Goal: Task Accomplishment & Management: Use online tool/utility

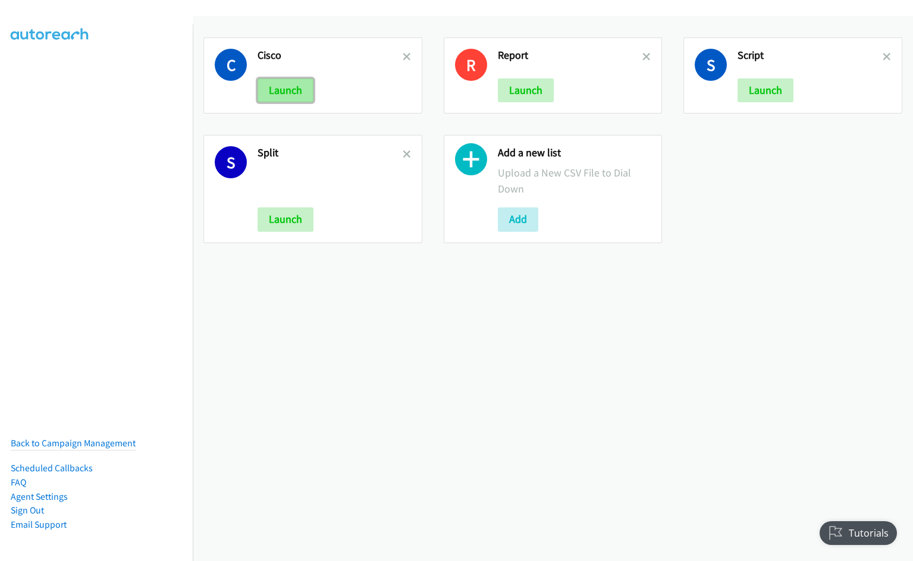
click at [294, 87] on button "Launch" at bounding box center [285, 90] width 56 height 24
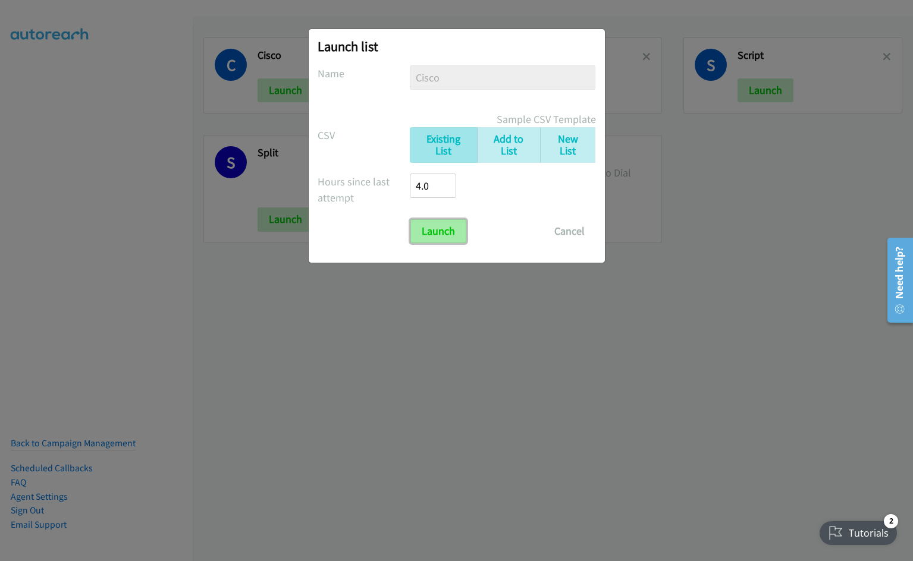
click at [441, 234] on input "Launch" at bounding box center [438, 231] width 56 height 24
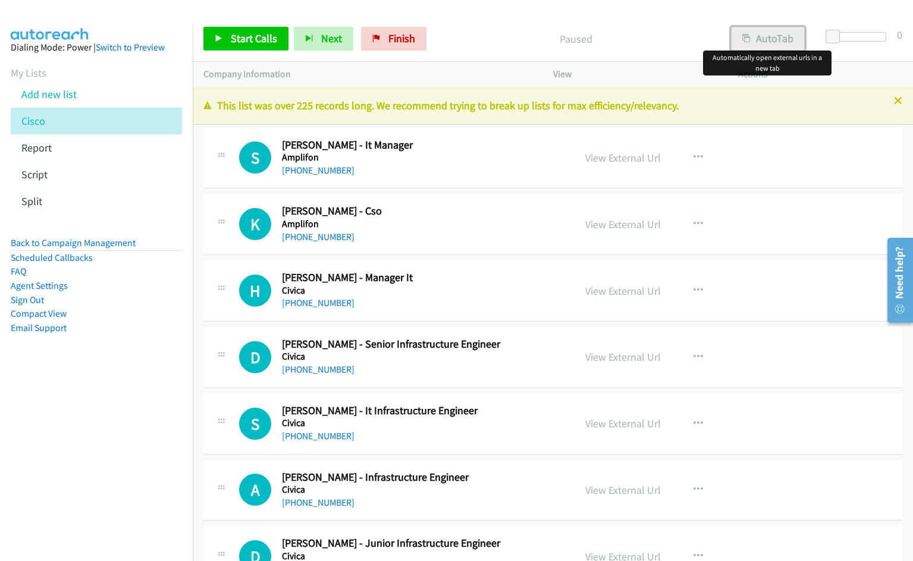
click at [779, 42] on button "AutoTab" at bounding box center [768, 39] width 74 height 24
click at [620, 155] on link "View External Url" at bounding box center [623, 158] width 76 height 14
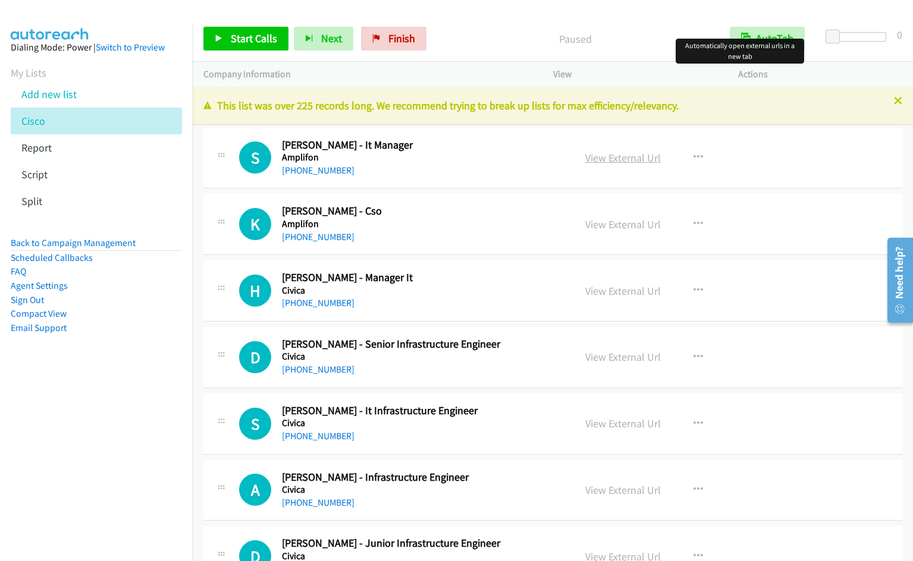
click at [632, 161] on link "View External Url" at bounding box center [623, 158] width 76 height 14
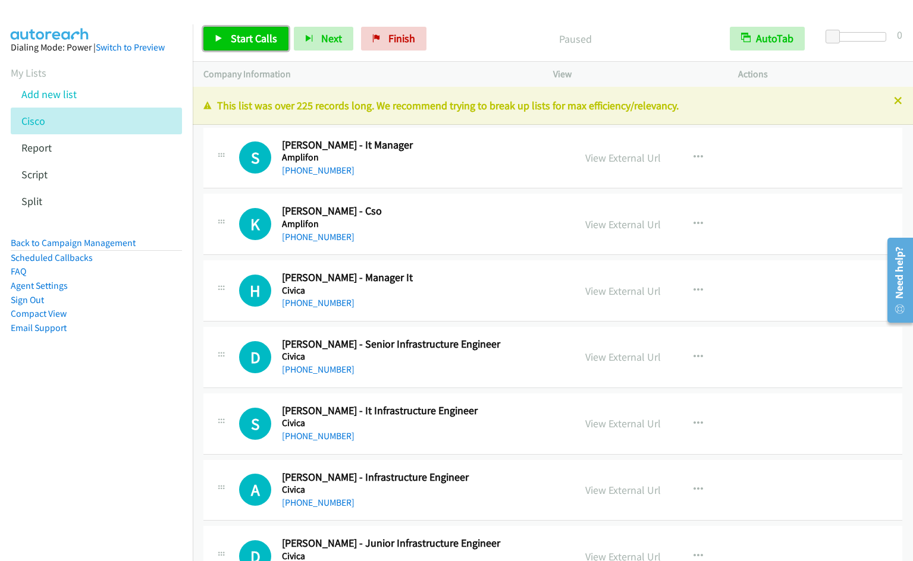
click at [233, 37] on span "Start Calls" at bounding box center [254, 39] width 46 height 14
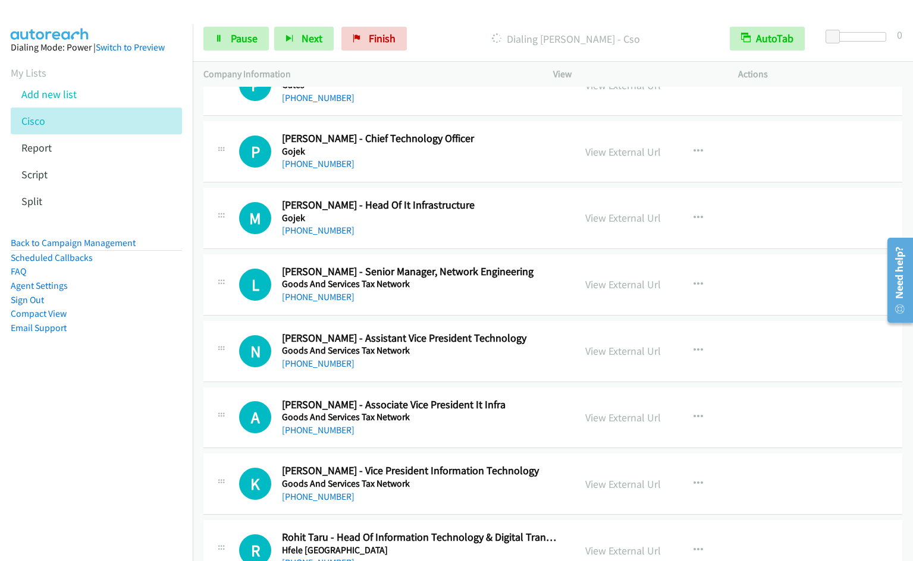
scroll to position [1824, 0]
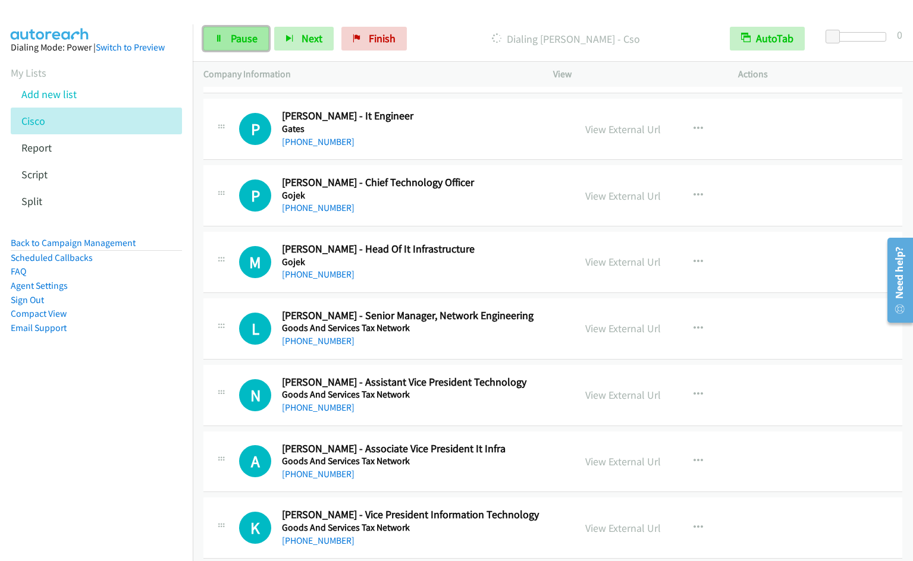
click at [232, 37] on span "Pause" at bounding box center [244, 39] width 27 height 14
click at [252, 36] on span "Start Calls" at bounding box center [254, 39] width 46 height 14
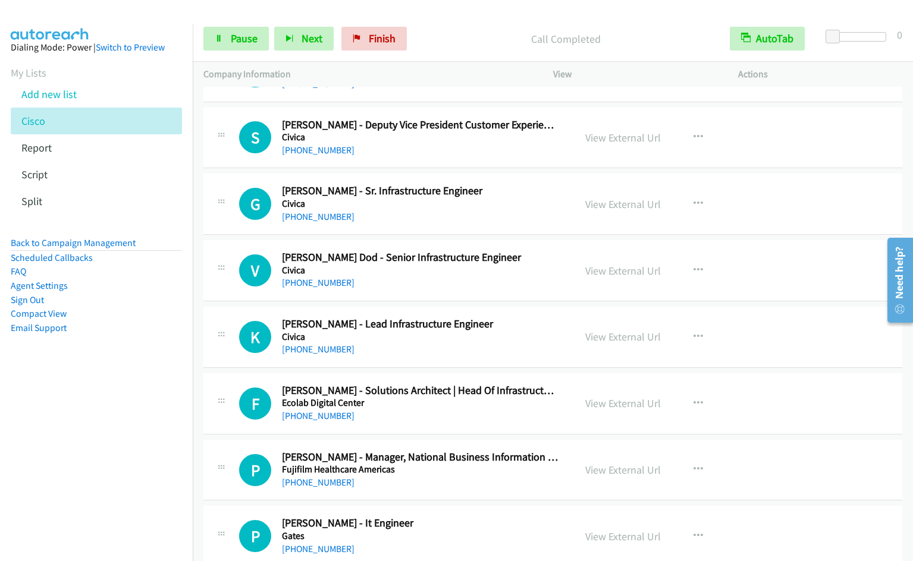
scroll to position [3, 0]
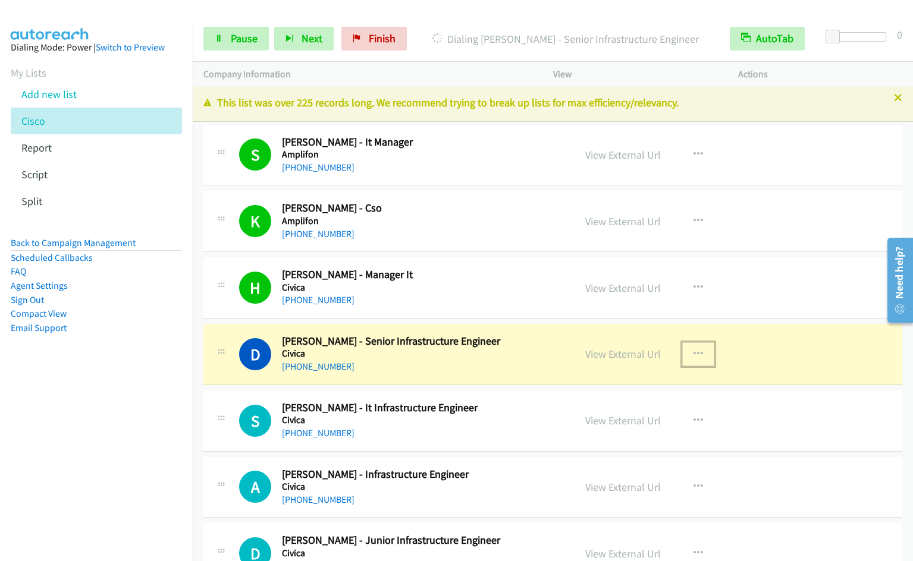
click at [701, 350] on icon "button" at bounding box center [698, 355] width 10 height 10
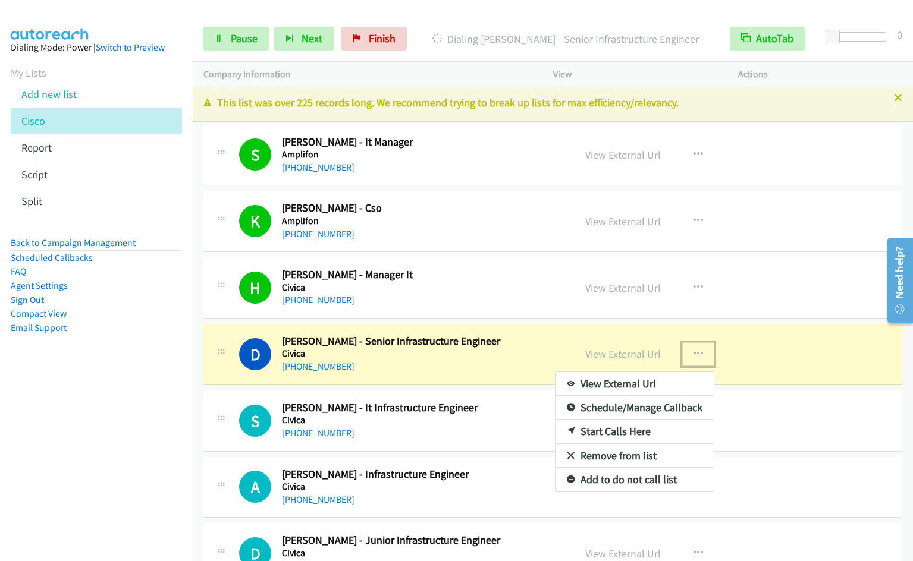
click at [630, 454] on link "Remove from list" at bounding box center [634, 456] width 158 height 24
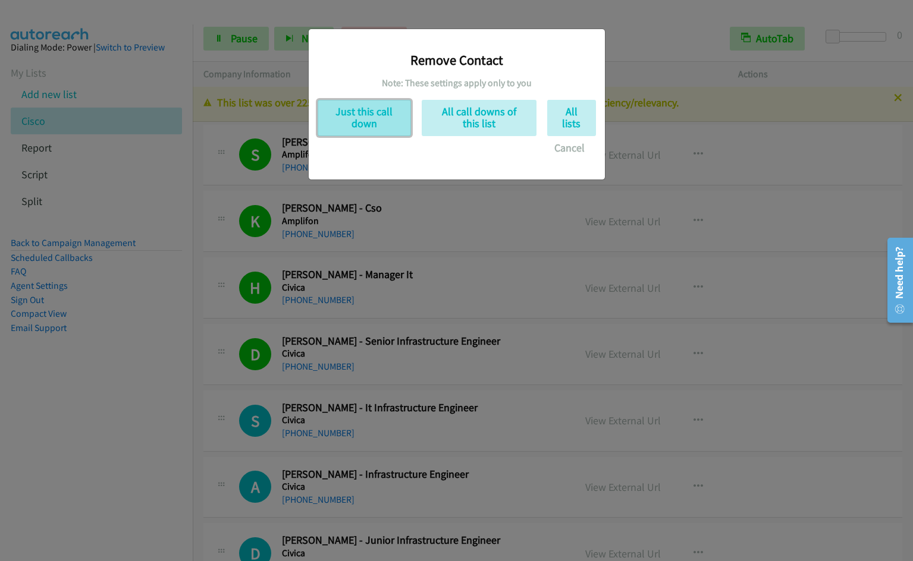
click at [358, 125] on button "Just this call down" at bounding box center [364, 118] width 93 height 36
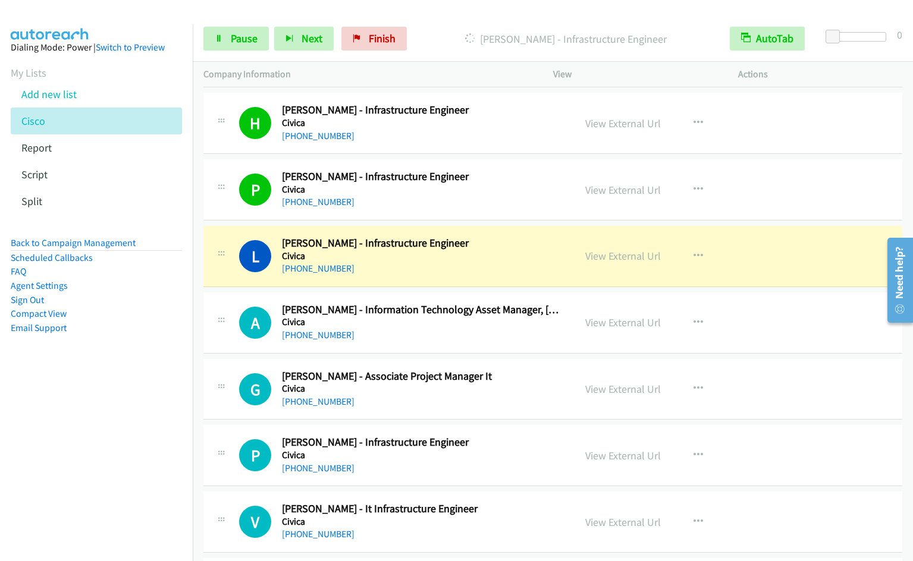
scroll to position [447, 0]
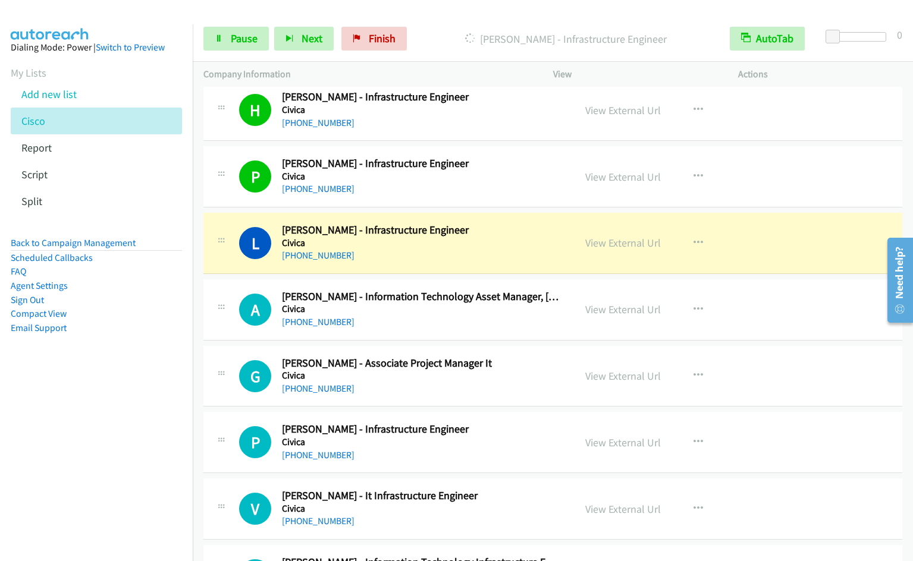
click at [100, 392] on nav "Dialing Mode: Power | Switch to Preview My Lists Add new list [GEOGRAPHIC_DATA]…" at bounding box center [96, 304] width 193 height 561
click at [109, 399] on nav "Dialing Mode: Power | Switch to Preview My Lists Add new list [GEOGRAPHIC_DATA]…" at bounding box center [96, 304] width 193 height 561
click at [242, 42] on span "Pause" at bounding box center [244, 39] width 27 height 14
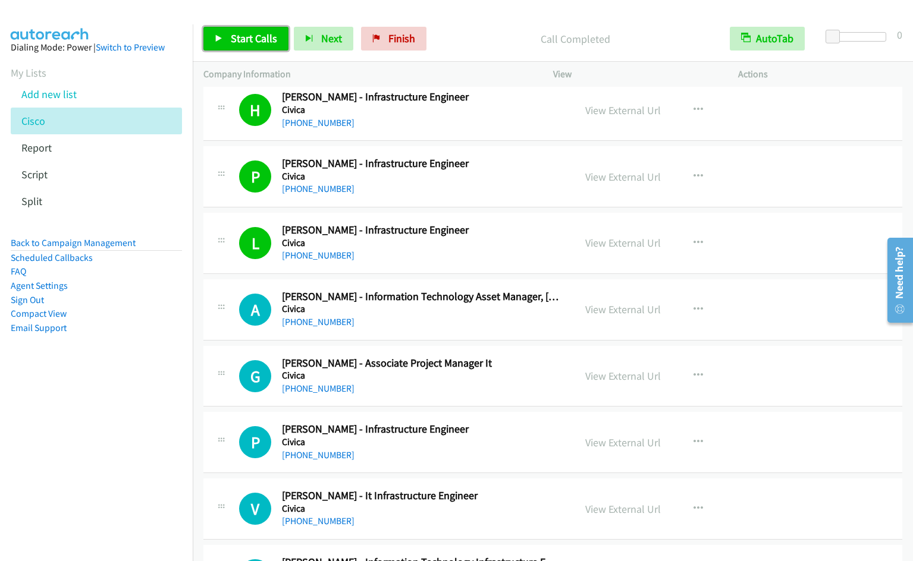
click at [222, 45] on link "Start Calls" at bounding box center [245, 39] width 85 height 24
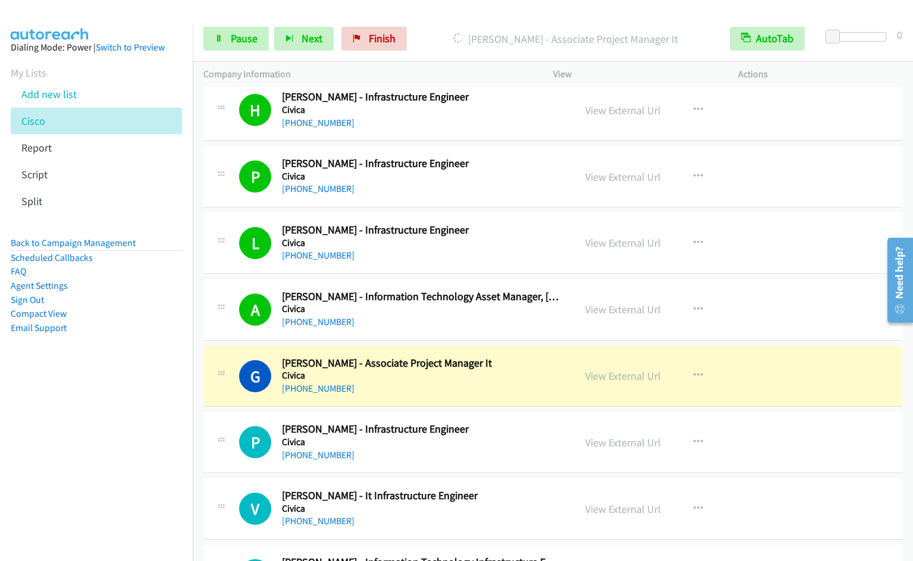
click at [133, 431] on nav "Dialing Mode: Power | Switch to Preview My Lists Add new list [GEOGRAPHIC_DATA]…" at bounding box center [96, 304] width 193 height 561
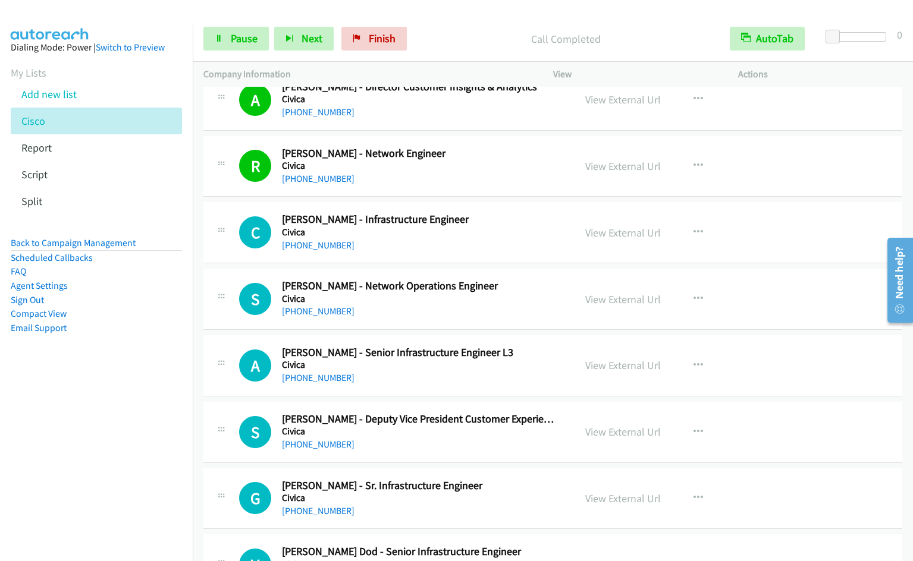
scroll to position [1068, 0]
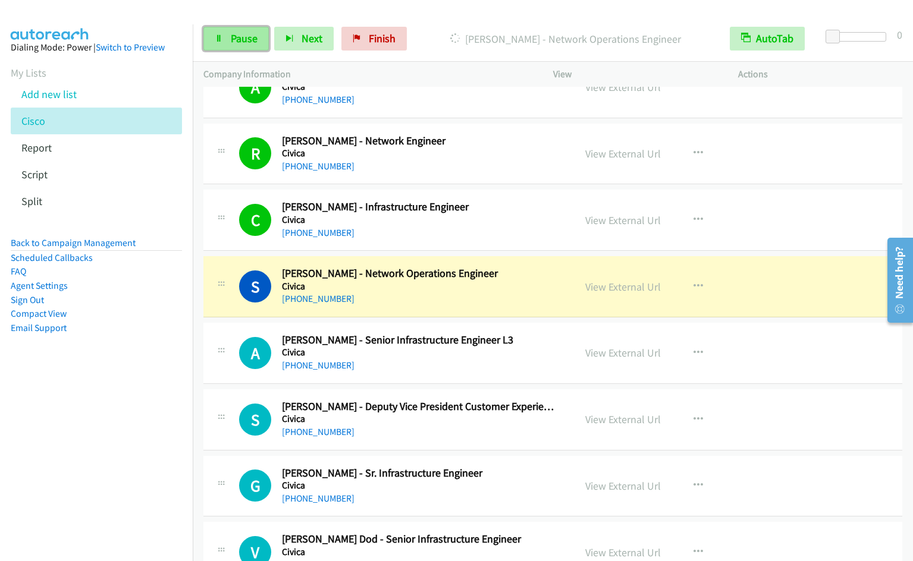
click at [217, 30] on link "Pause" at bounding box center [235, 39] width 65 height 24
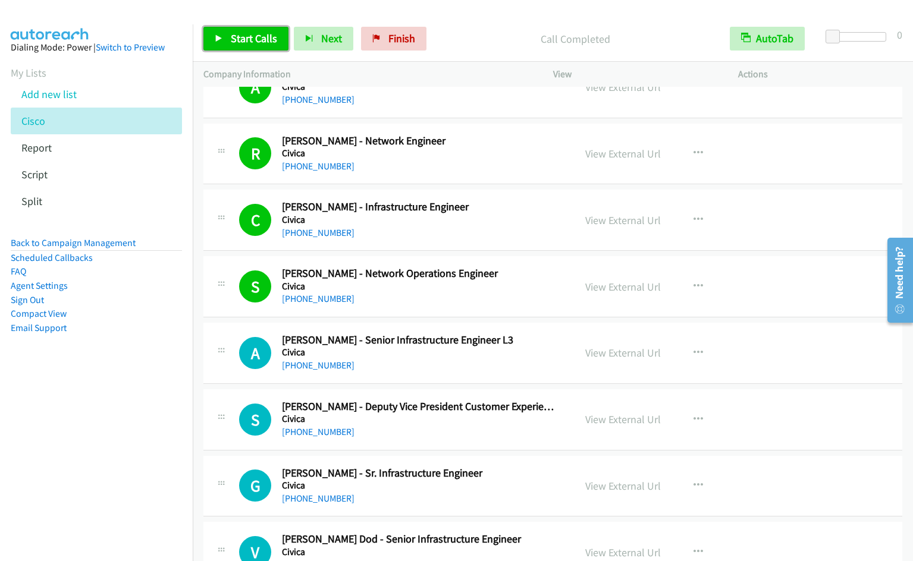
click at [229, 37] on link "Start Calls" at bounding box center [245, 39] width 85 height 24
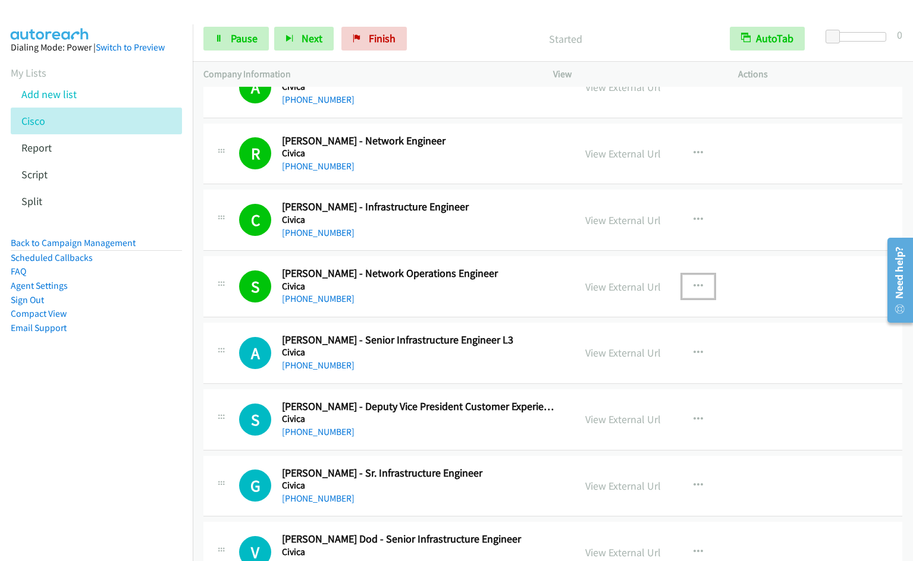
click at [702, 282] on icon "button" at bounding box center [698, 287] width 10 height 10
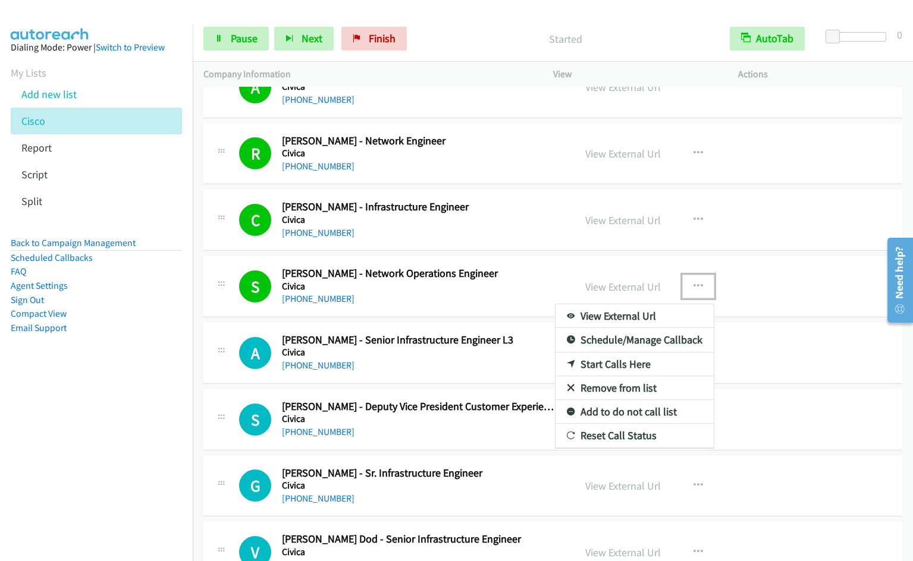
drag, startPoint x: 620, startPoint y: 385, endPoint x: 396, endPoint y: 140, distance: 332.1
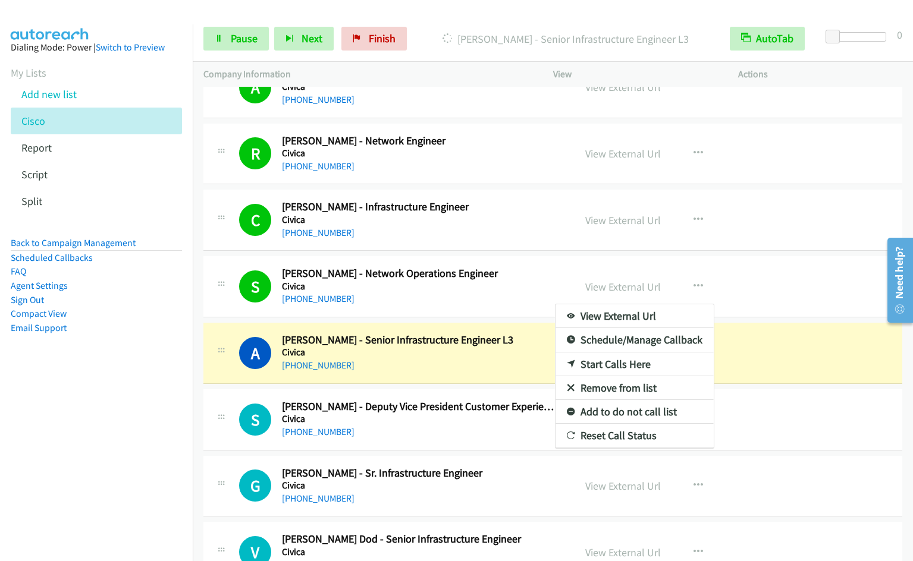
drag, startPoint x: 137, startPoint y: 400, endPoint x: 212, endPoint y: 376, distance: 78.4
click at [137, 400] on nav "Dialing Mode: Power | Switch to Preview My Lists Add new list [GEOGRAPHIC_DATA]…" at bounding box center [96, 304] width 193 height 561
click at [701, 282] on div at bounding box center [456, 280] width 913 height 561
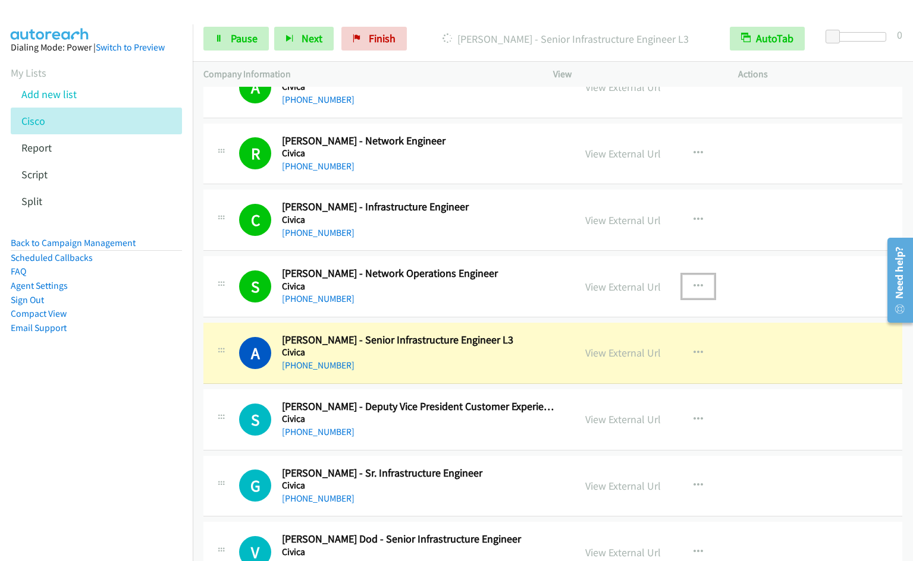
click at [698, 285] on icon "button" at bounding box center [698, 287] width 10 height 10
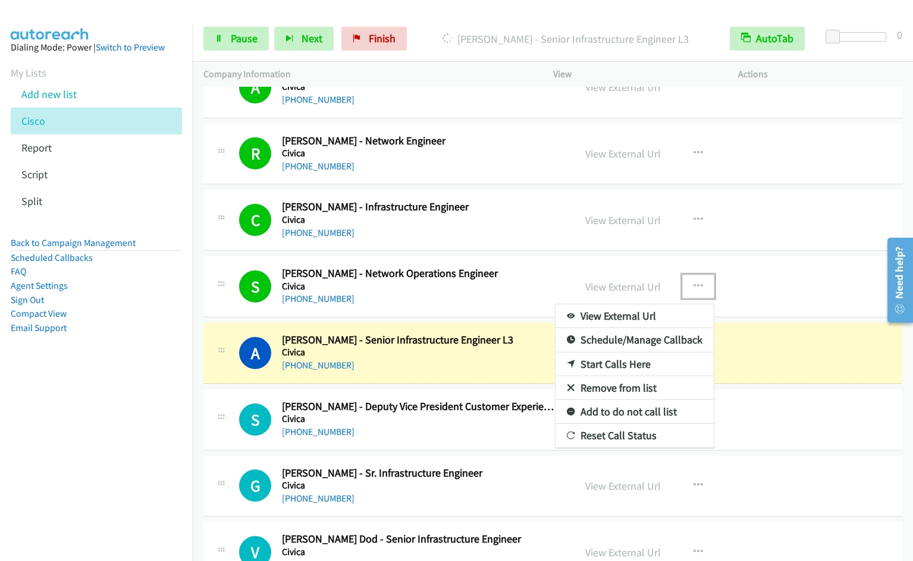
click at [629, 385] on link "Remove from list" at bounding box center [634, 388] width 158 height 24
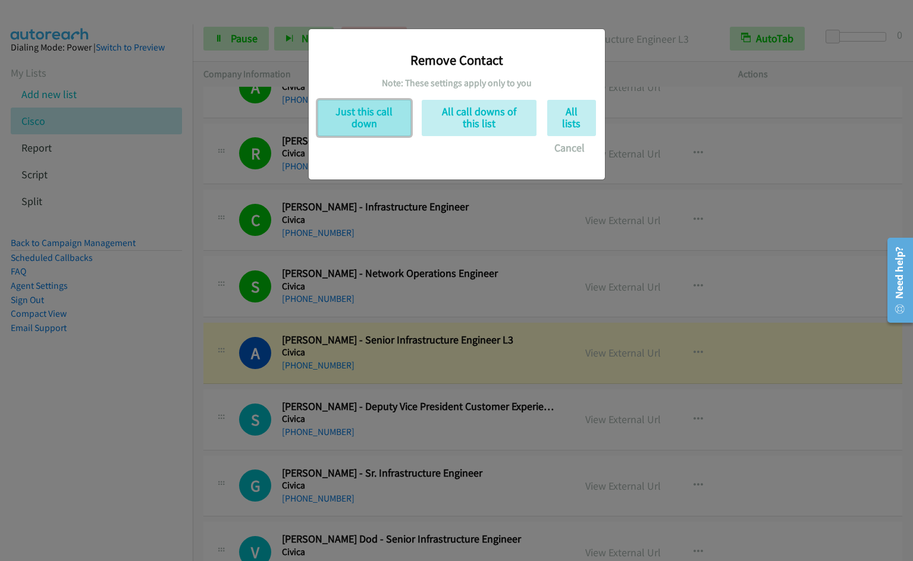
click at [352, 103] on button "Just this call down" at bounding box center [364, 118] width 93 height 36
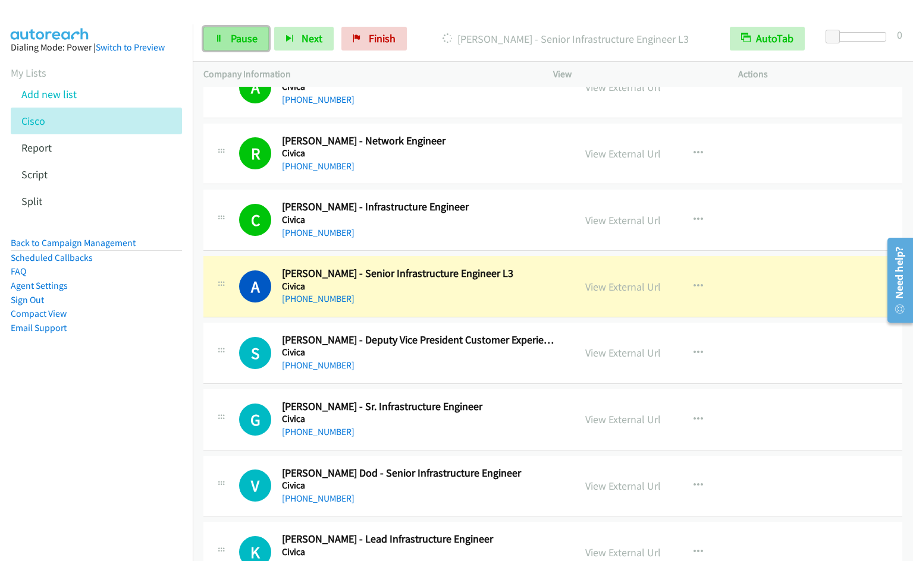
click at [231, 43] on span "Pause" at bounding box center [244, 39] width 27 height 14
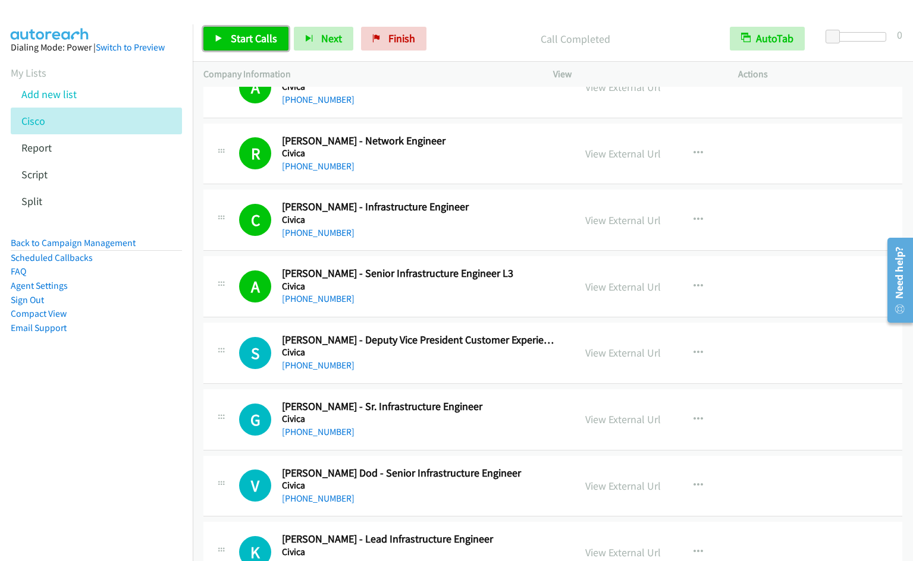
click at [253, 32] on span "Start Calls" at bounding box center [254, 39] width 46 height 14
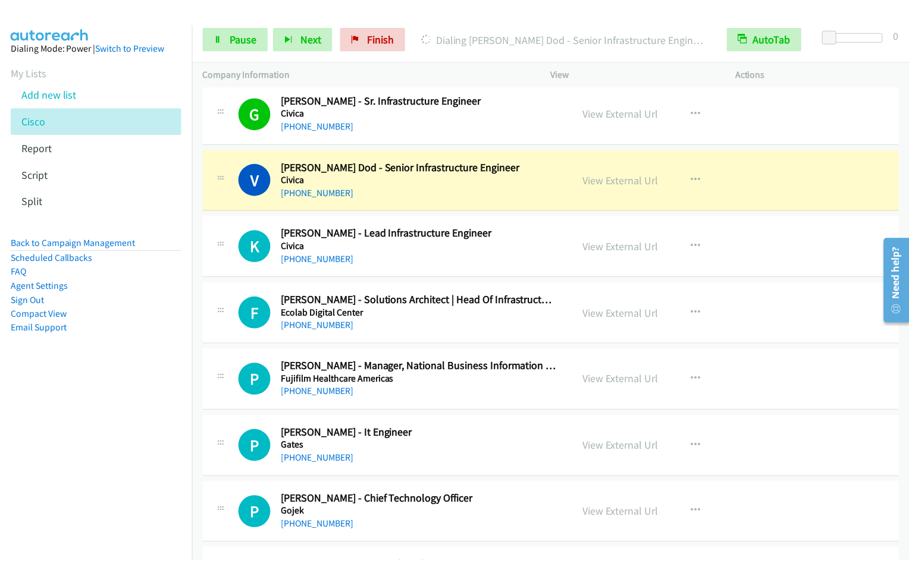
scroll to position [1431, 0]
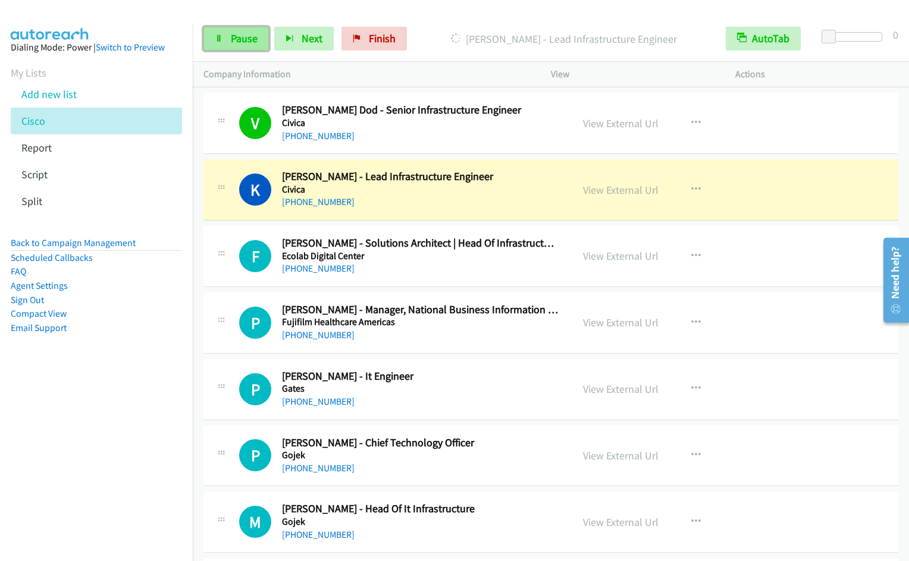
click at [249, 39] on span "Pause" at bounding box center [244, 39] width 27 height 14
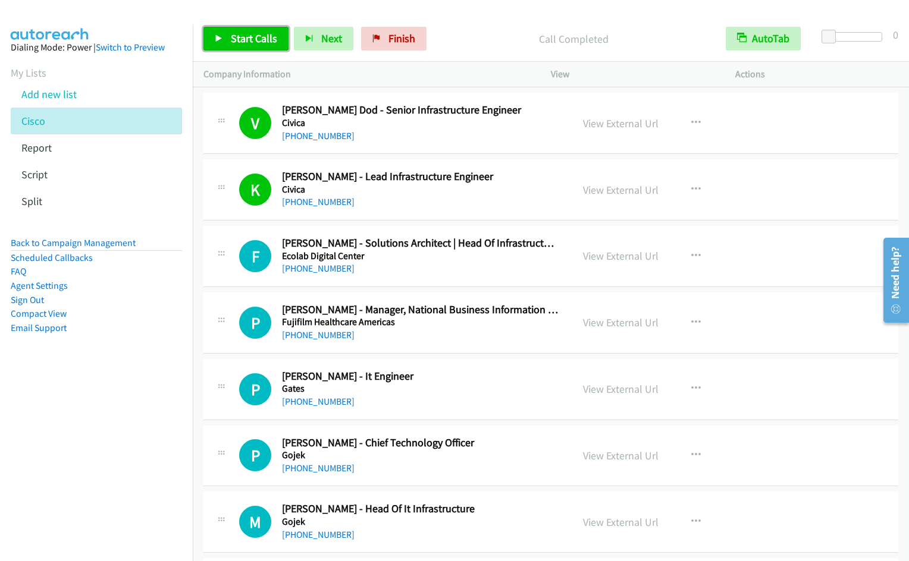
click at [252, 40] on span "Start Calls" at bounding box center [254, 39] width 46 height 14
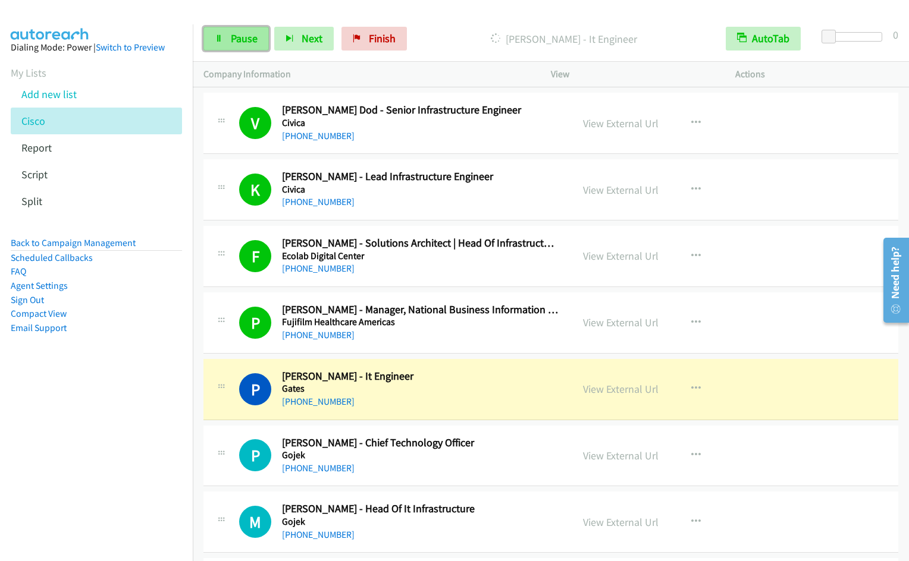
click at [246, 48] on link "Pause" at bounding box center [235, 39] width 65 height 24
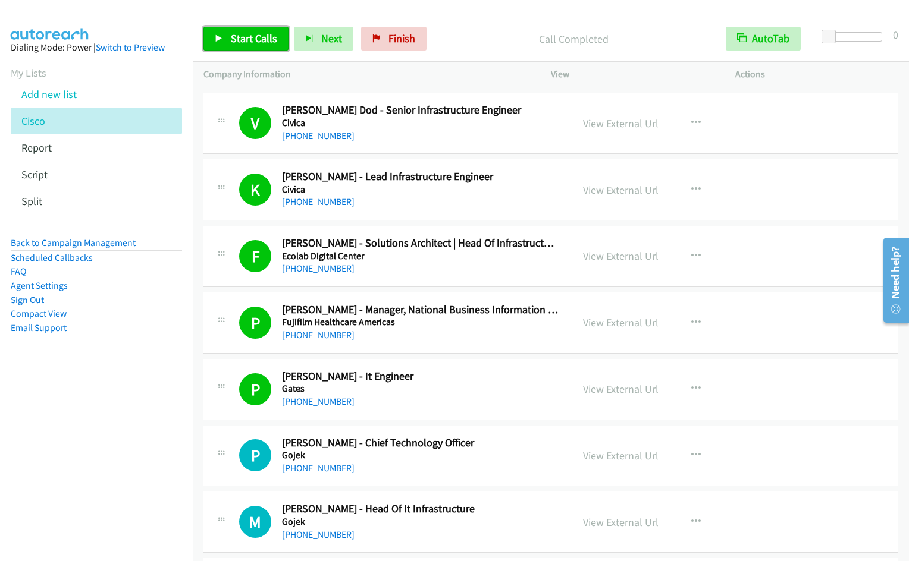
click at [244, 46] on link "Start Calls" at bounding box center [245, 39] width 85 height 24
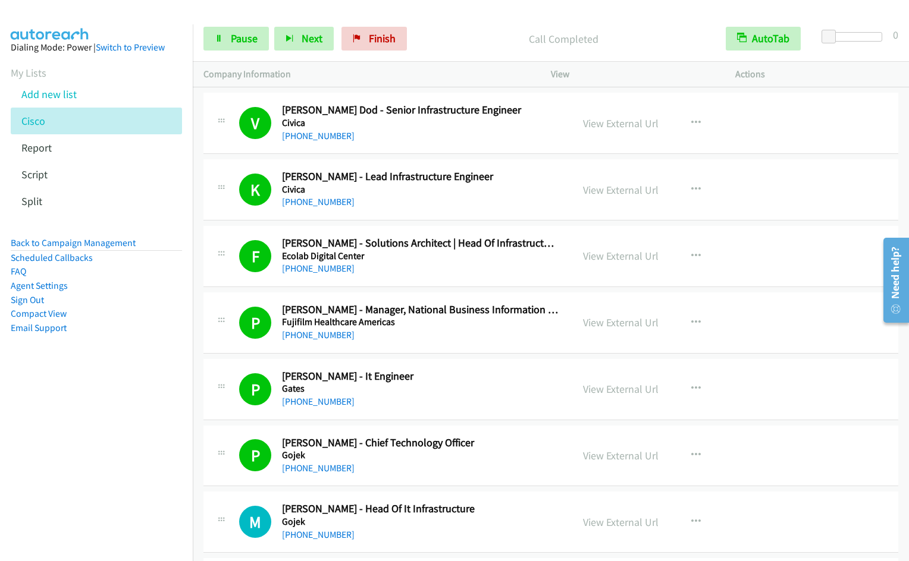
scroll to position [1838, 0]
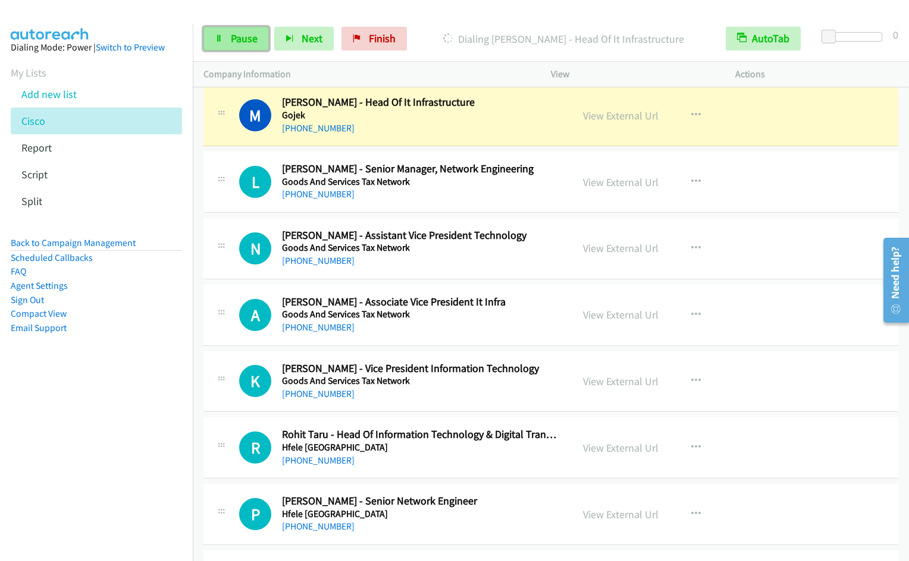
click at [235, 32] on span "Pause" at bounding box center [244, 39] width 27 height 14
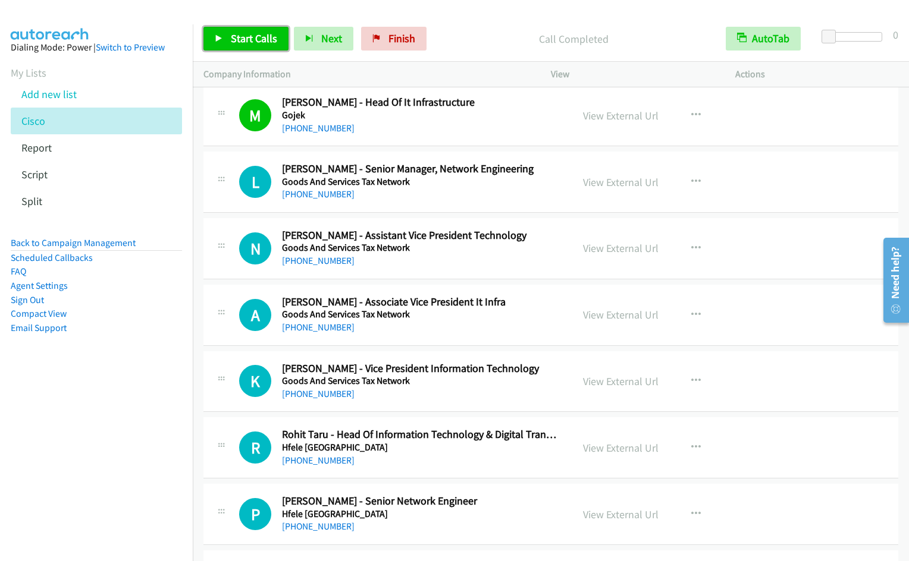
click at [216, 32] on link "Start Calls" at bounding box center [245, 39] width 85 height 24
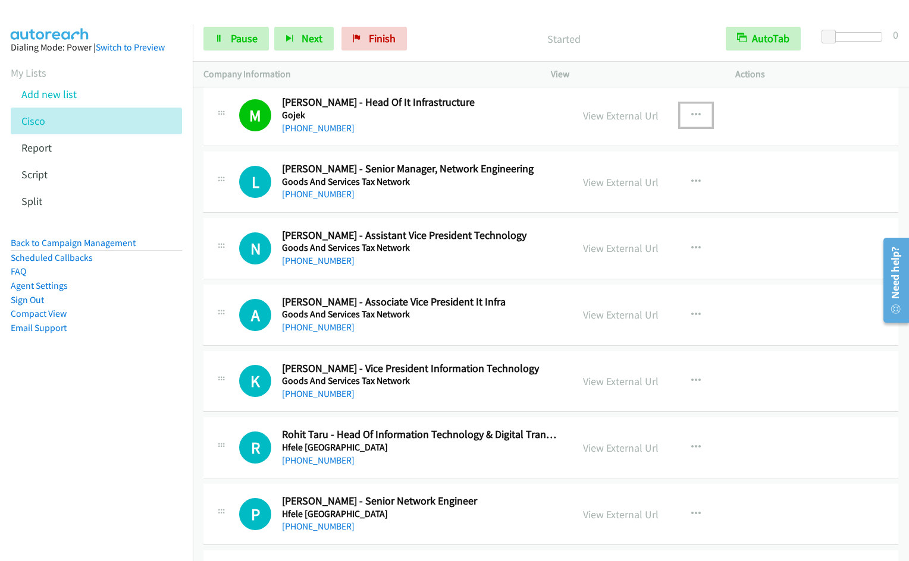
click at [701, 115] on icon "button" at bounding box center [696, 116] width 10 height 10
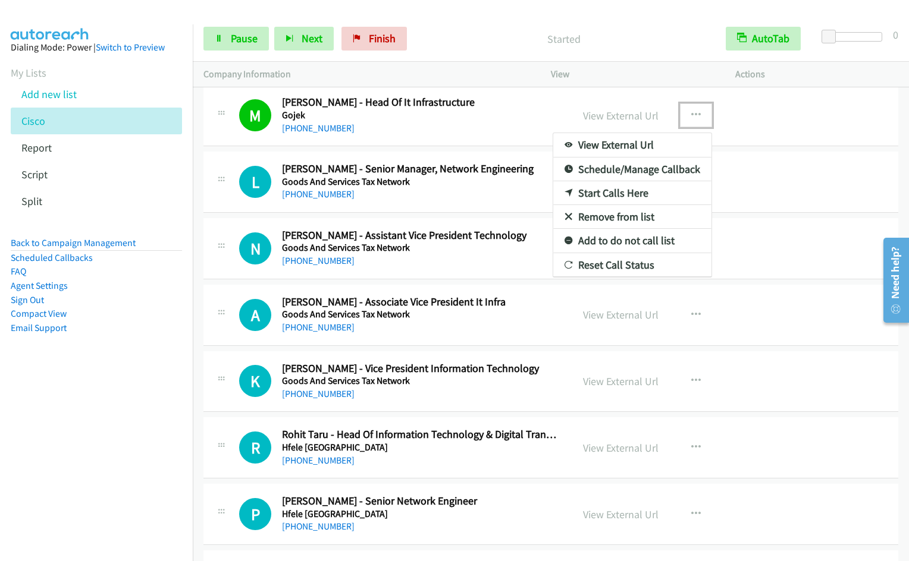
click at [615, 218] on link "Remove from list" at bounding box center [632, 217] width 158 height 24
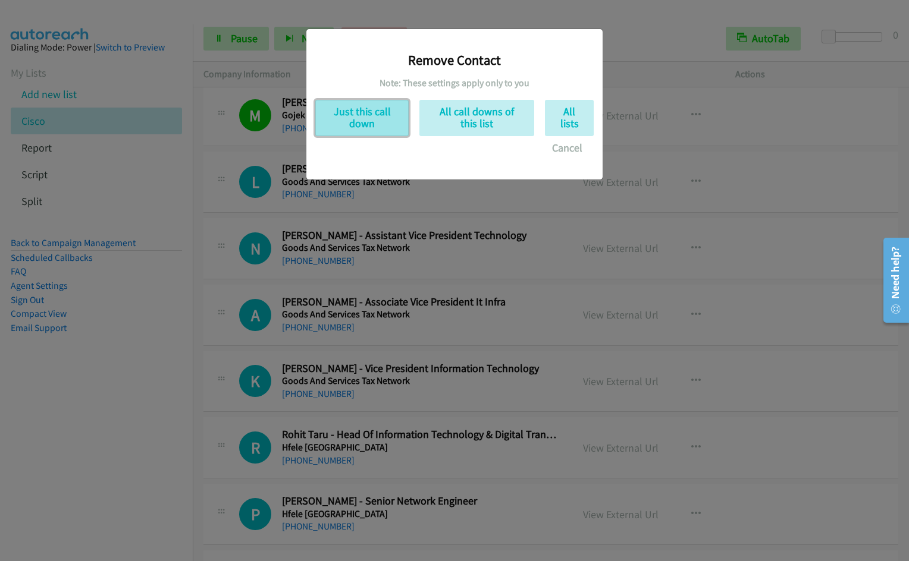
click at [377, 125] on button "Just this call down" at bounding box center [361, 118] width 93 height 36
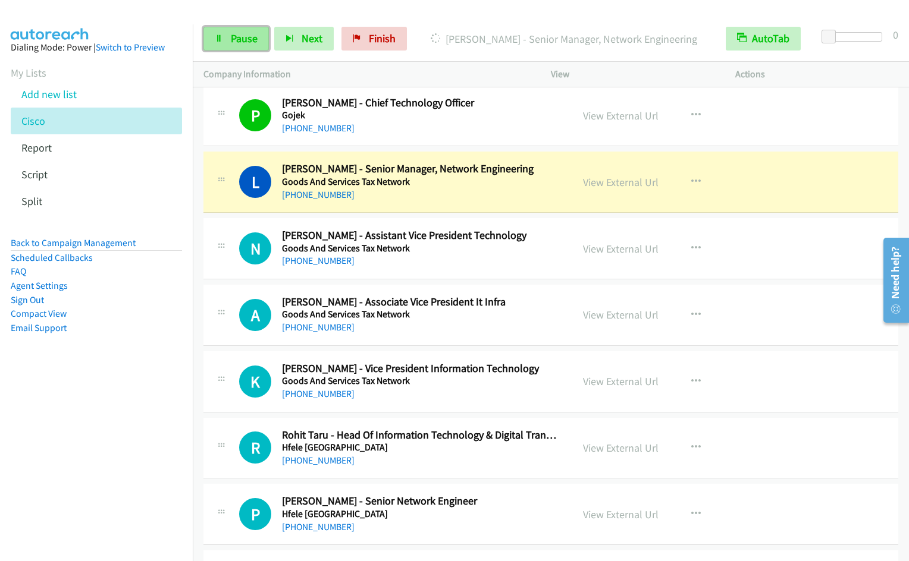
click at [247, 43] on span "Pause" at bounding box center [244, 39] width 27 height 14
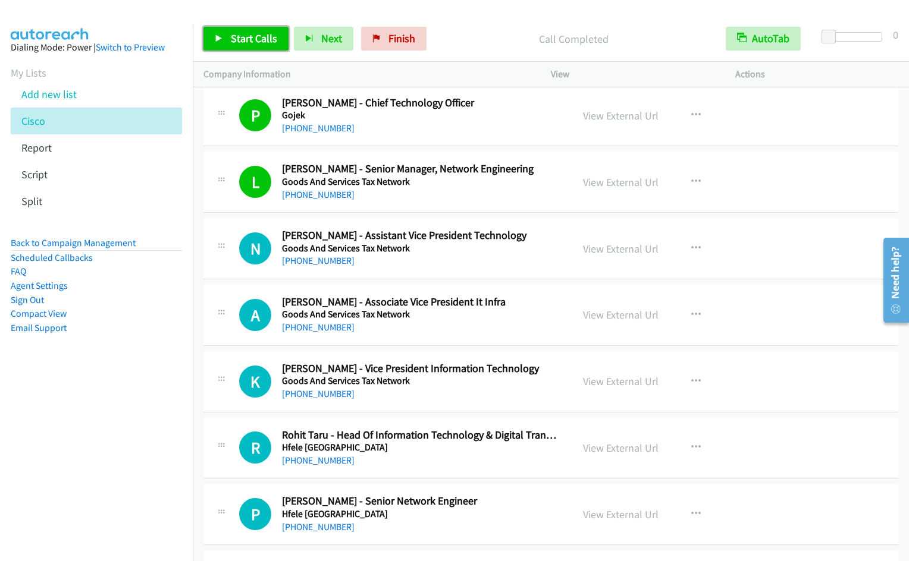
click at [243, 42] on span "Start Calls" at bounding box center [254, 39] width 46 height 14
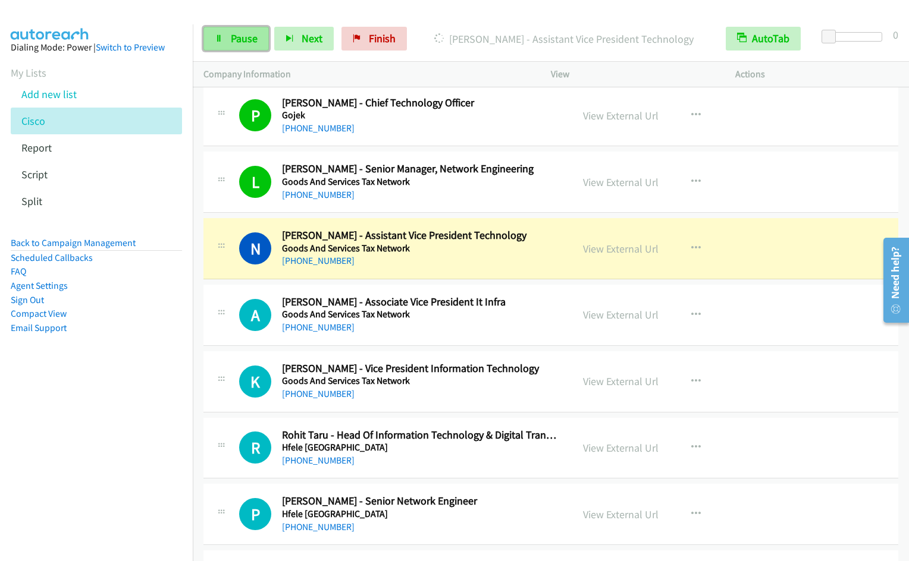
click at [225, 34] on link "Pause" at bounding box center [235, 39] width 65 height 24
